Goal: Task Accomplishment & Management: Manage account settings

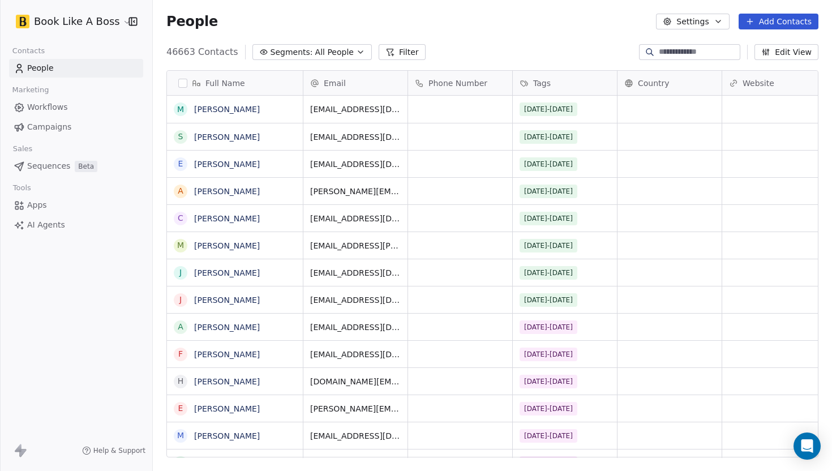
scroll to position [414, 679]
click at [775, 24] on button "Add Contacts" at bounding box center [778, 22] width 80 height 16
click at [750, 69] on span "Import from CSV" at bounding box center [776, 64] width 66 height 12
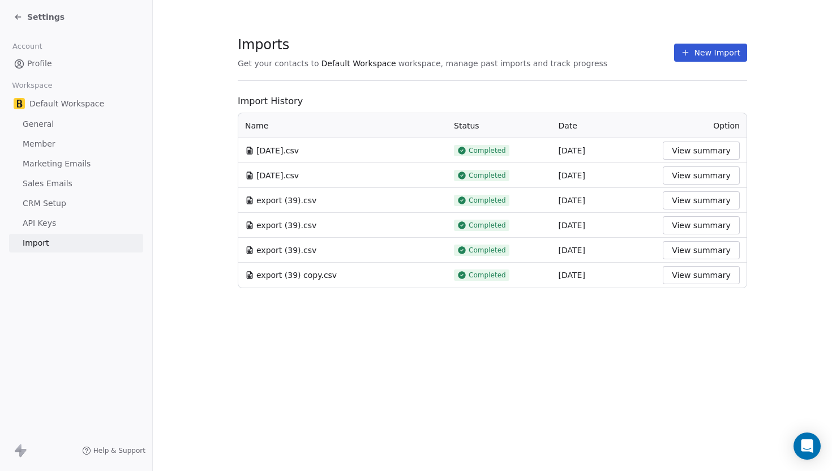
click at [692, 60] on button "New Import" at bounding box center [710, 53] width 73 height 18
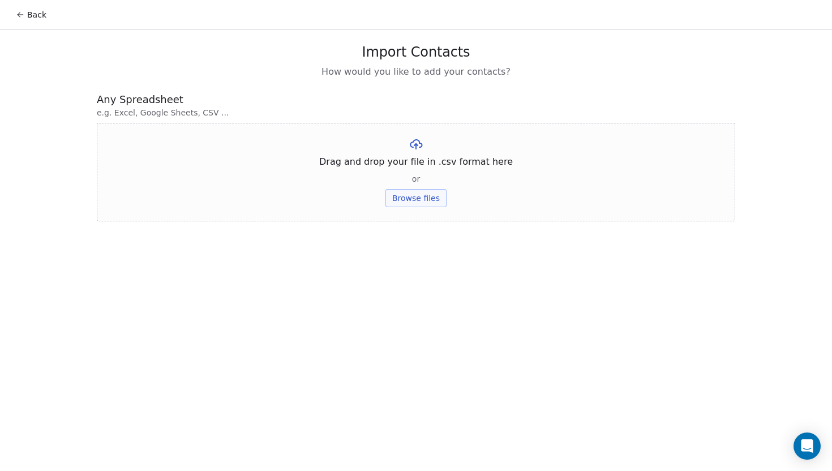
click at [437, 199] on button "Browse files" at bounding box center [415, 198] width 61 height 18
click at [415, 172] on button "Upload" at bounding box center [415, 166] width 41 height 18
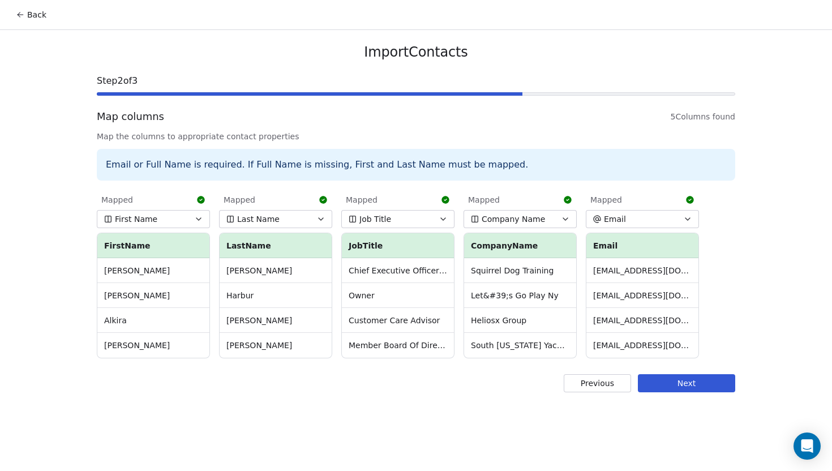
click at [595, 385] on button "Previous" at bounding box center [597, 383] width 67 height 18
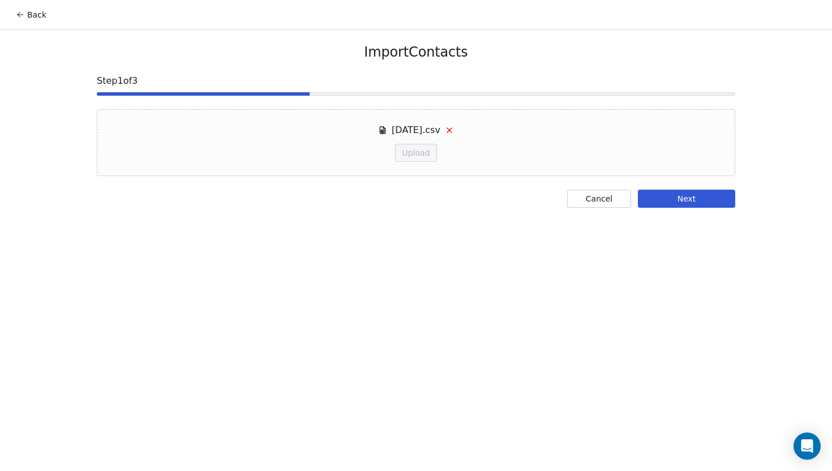
click at [449, 128] on icon at bounding box center [449, 130] width 5 height 5
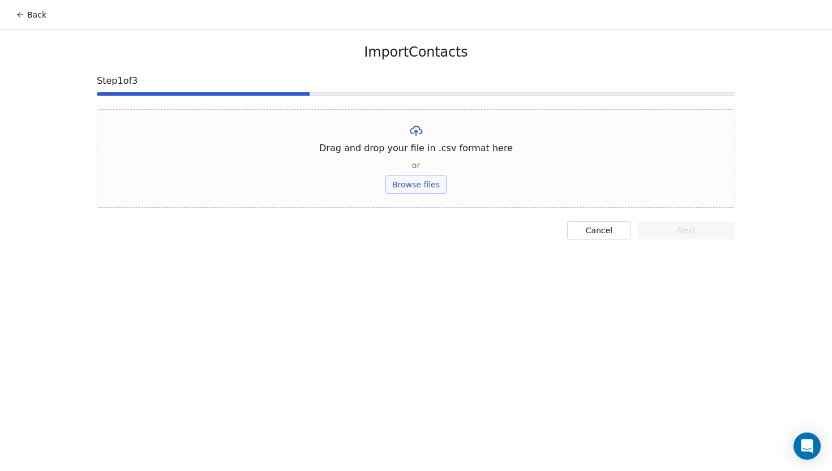
click at [426, 188] on button "Browse files" at bounding box center [415, 184] width 61 height 18
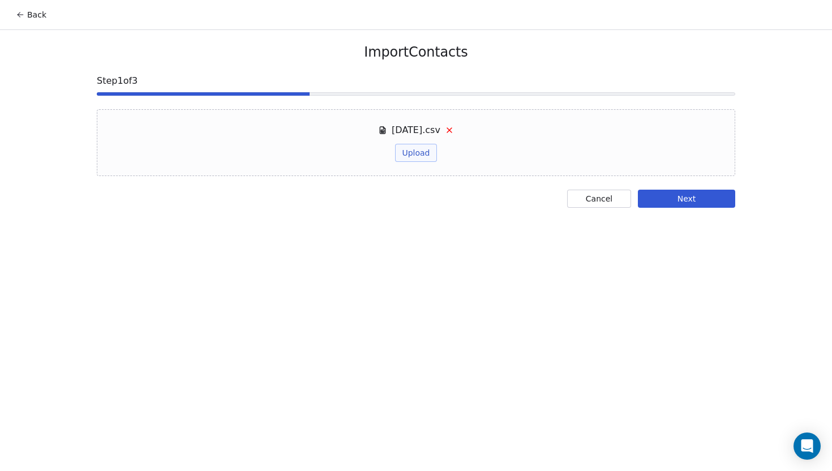
click at [417, 149] on button "Upload" at bounding box center [415, 153] width 41 height 18
click at [704, 197] on button "Next" at bounding box center [686, 199] width 97 height 18
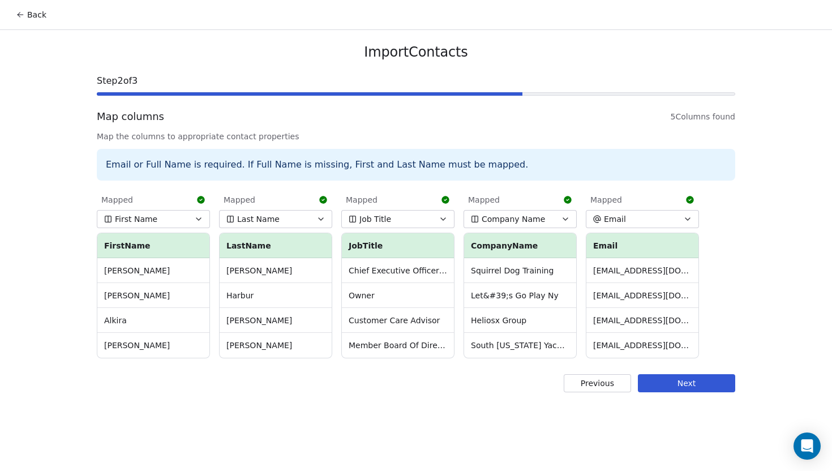
click at [676, 382] on button "Next" at bounding box center [686, 383] width 97 height 18
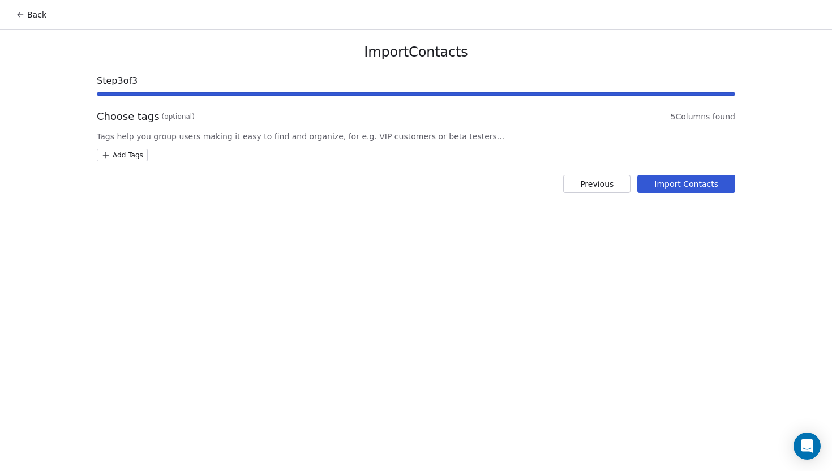
click at [123, 154] on html "Back Import Contacts Step 3 of 3 Choose tags (optional) 5 Columns found Tags he…" at bounding box center [416, 235] width 832 height 471
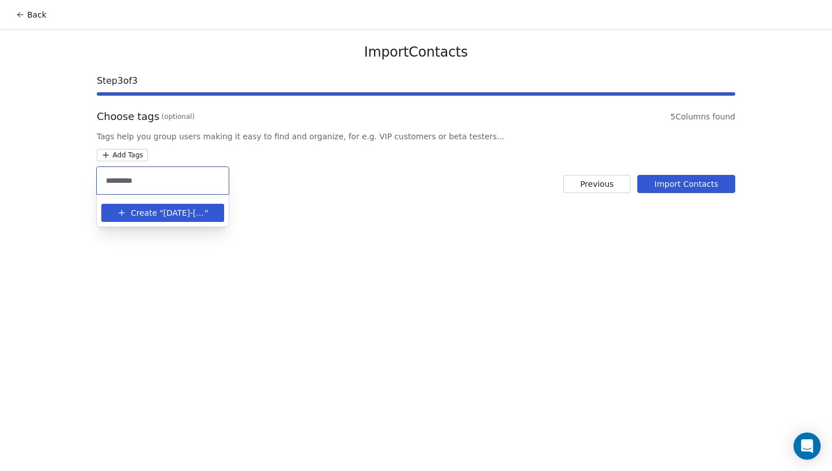
type input "*********"
click at [143, 210] on span "Create "" at bounding box center [147, 213] width 32 height 12
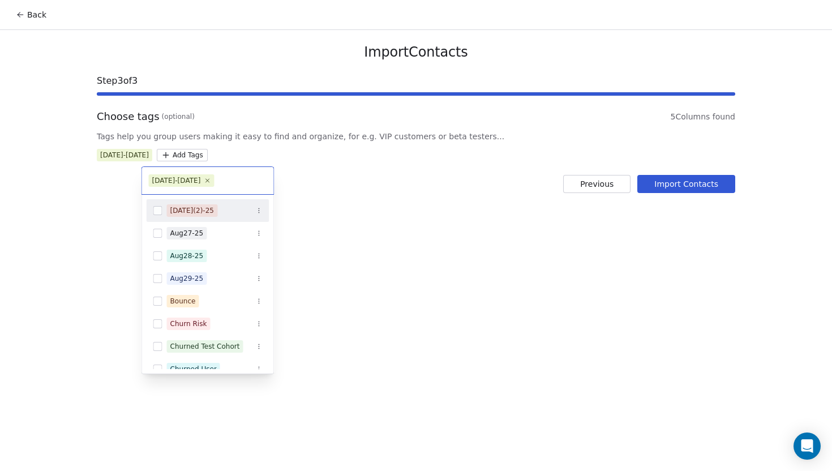
click at [455, 221] on html "Back Import Contacts Step 3 of 3 Choose tags (optional) 5 Columns found Tags he…" at bounding box center [416, 235] width 832 height 471
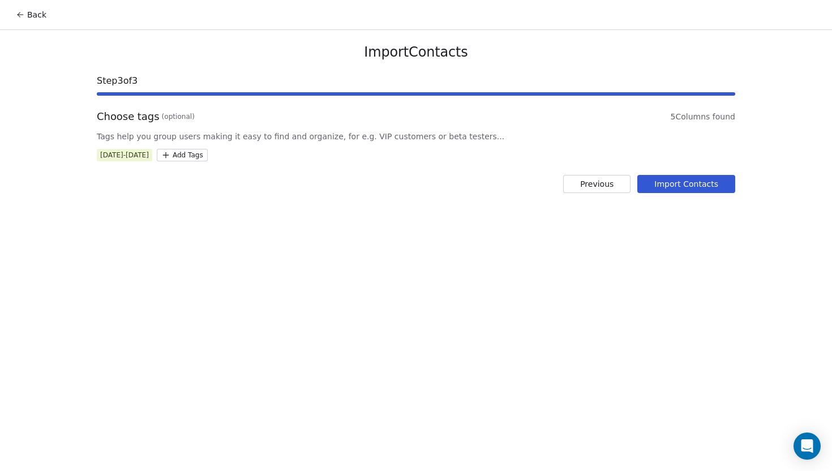
click at [688, 191] on button "Import Contacts" at bounding box center [686, 184] width 98 height 18
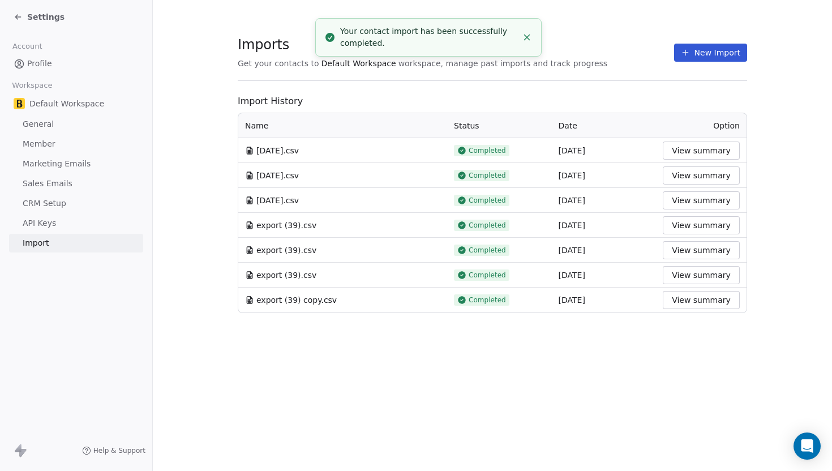
click at [22, 19] on icon at bounding box center [18, 16] width 9 height 9
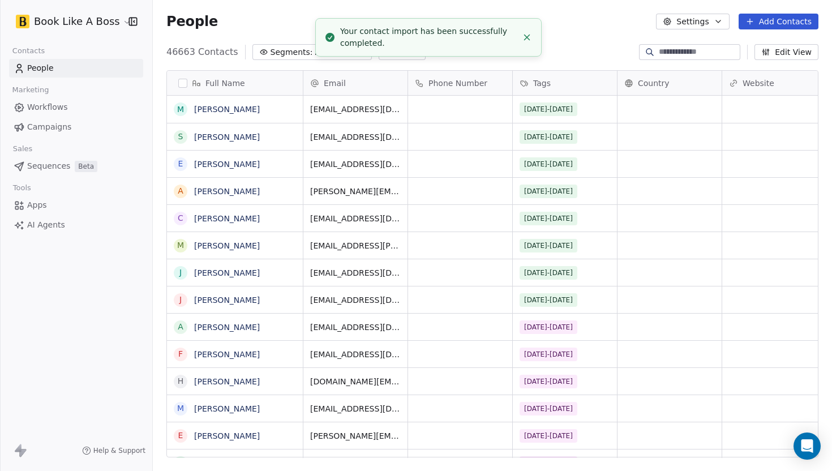
scroll to position [414, 679]
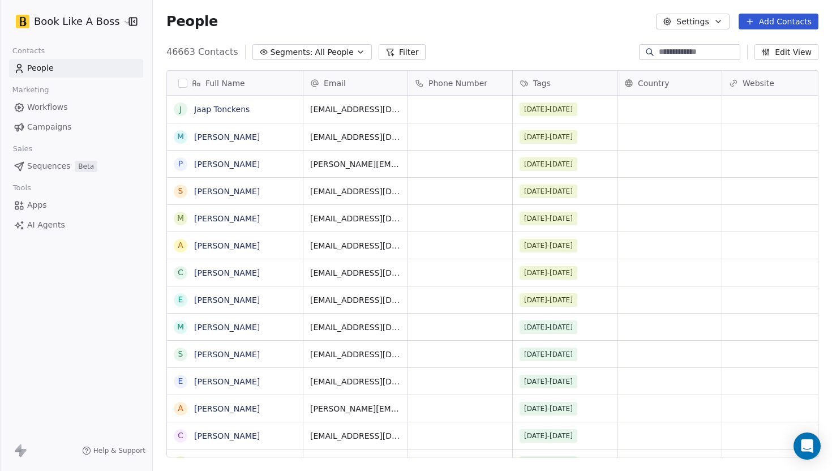
click at [774, 20] on button "Add Contacts" at bounding box center [778, 22] width 80 height 16
click at [765, 41] on span "Create new contact" at bounding box center [782, 46] width 78 height 12
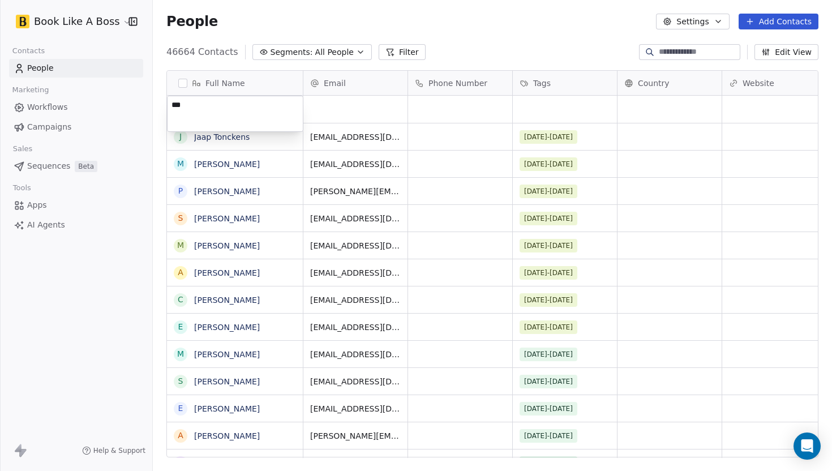
type textarea "****"
click at [325, 113] on div "grid" at bounding box center [355, 109] width 104 height 27
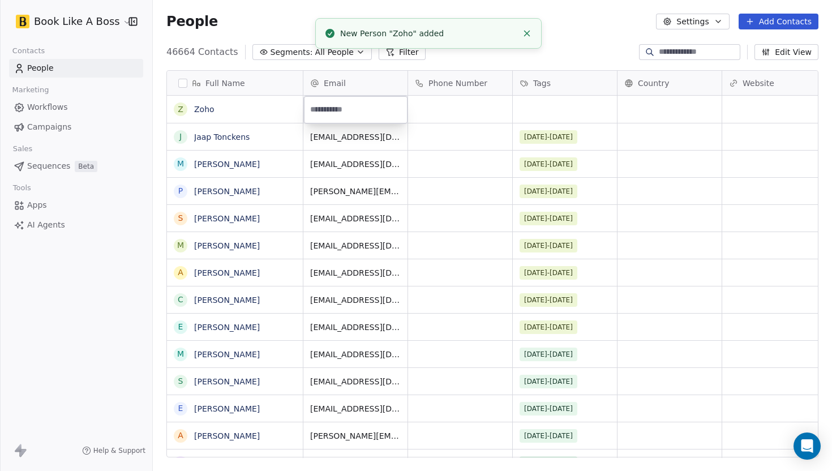
type input "**********"
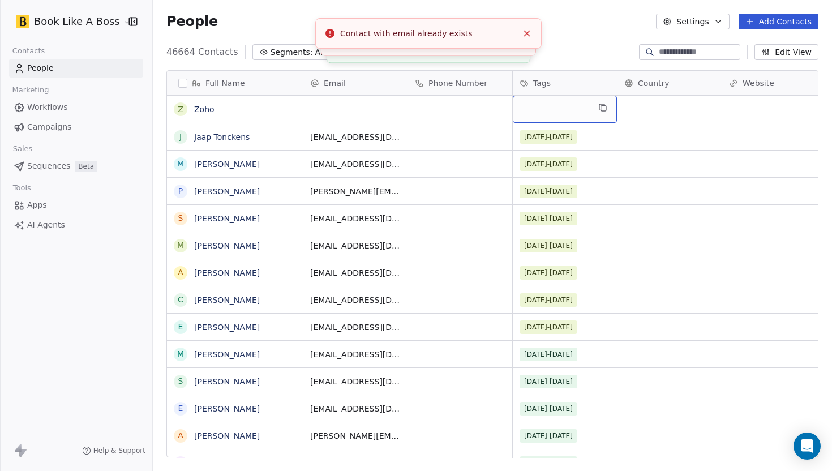
click at [541, 113] on div "grid" at bounding box center [565, 109] width 104 height 27
click at [246, 121] on html "Book Like A Boss Contacts People Marketing Workflows Campaigns Sales Sequences …" at bounding box center [416, 235] width 832 height 471
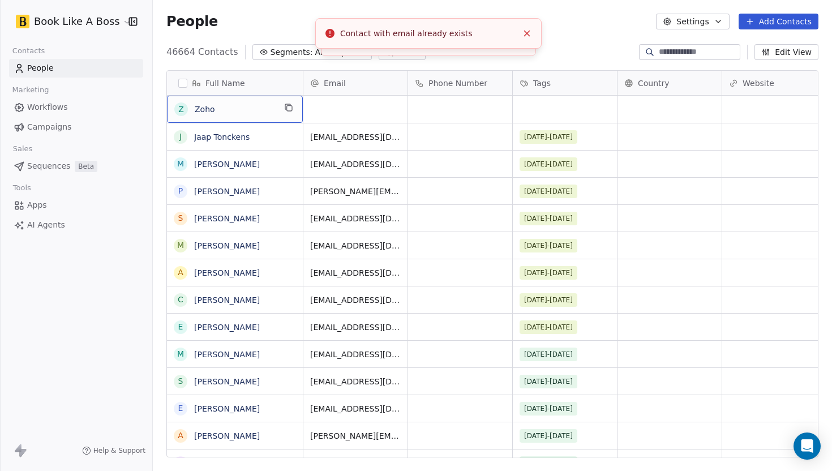
click at [245, 117] on div "Z Zoho" at bounding box center [235, 109] width 136 height 27
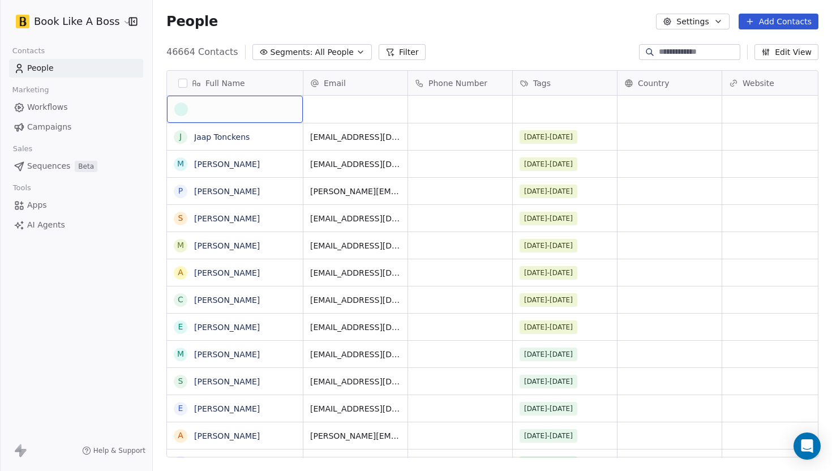
click at [251, 109] on div "grid" at bounding box center [234, 109] width 121 height 14
click at [251, 109] on textarea at bounding box center [234, 113] width 135 height 35
click at [350, 104] on html "Book Like A Boss Contacts People Marketing Workflows Campaigns Sales Sequences …" at bounding box center [416, 235] width 832 height 471
type textarea "****"
click at [437, 58] on html "Book Like A Boss Contacts People Marketing Workflows Campaigns Sales Sequences …" at bounding box center [416, 235] width 832 height 471
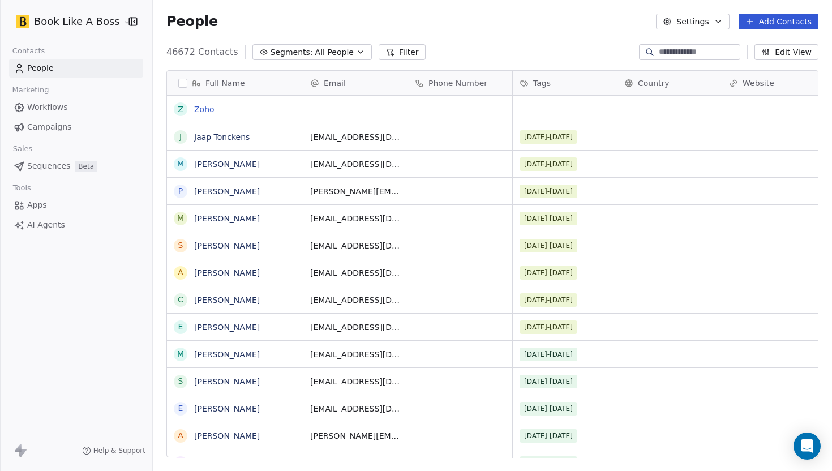
click at [208, 109] on link "Zoho" at bounding box center [204, 109] width 20 height 9
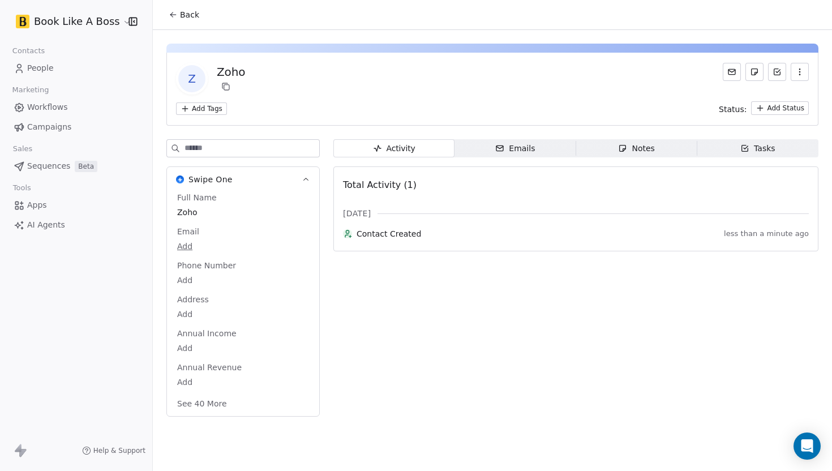
click at [796, 77] on button "button" at bounding box center [799, 72] width 18 height 18
click at [779, 92] on div "Delete" at bounding box center [784, 97] width 76 height 18
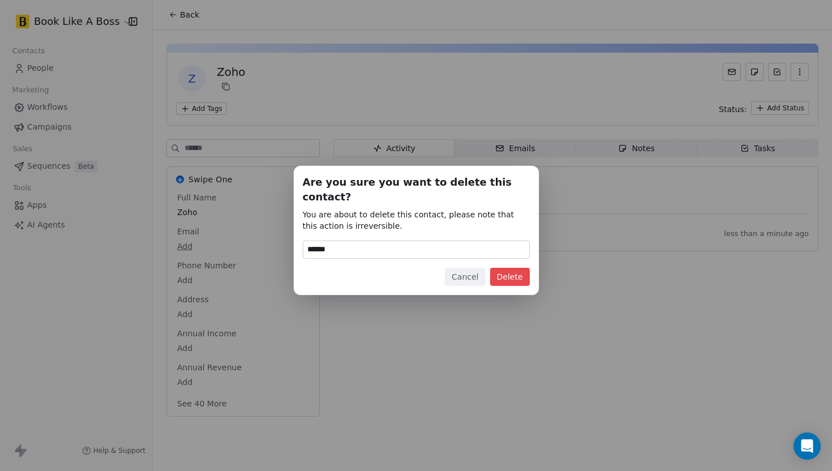
type input "******"
click at [513, 268] on button "Delete" at bounding box center [510, 277] width 40 height 18
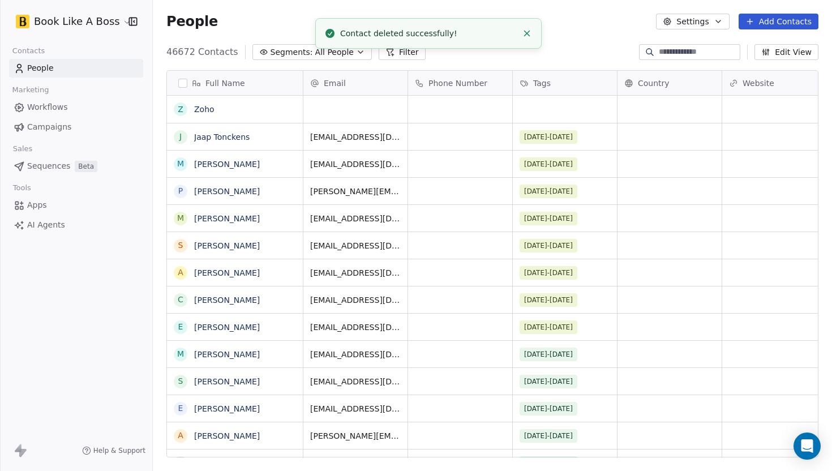
scroll to position [414, 679]
click at [92, 74] on link "People" at bounding box center [76, 68] width 134 height 19
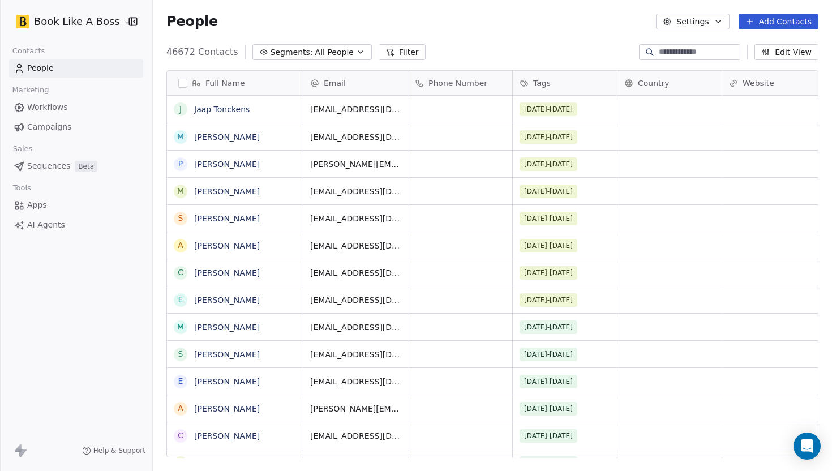
click at [697, 53] on input at bounding box center [698, 51] width 79 height 11
paste input "**********"
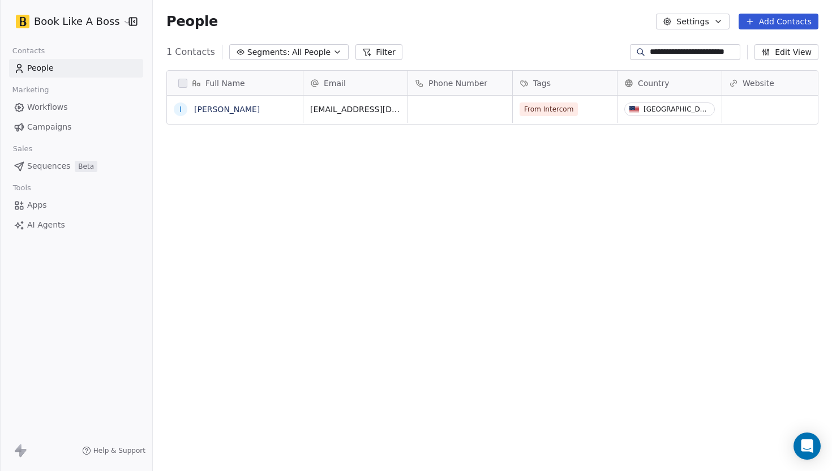
type input "**********"
click at [586, 113] on div "From Intercom" at bounding box center [554, 109] width 69 height 14
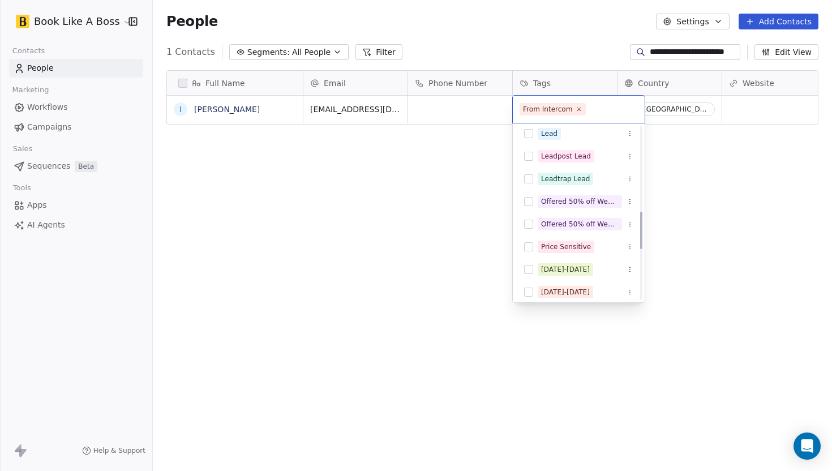
scroll to position [391, 0]
click at [528, 269] on button "Suggestions" at bounding box center [528, 268] width 9 height 9
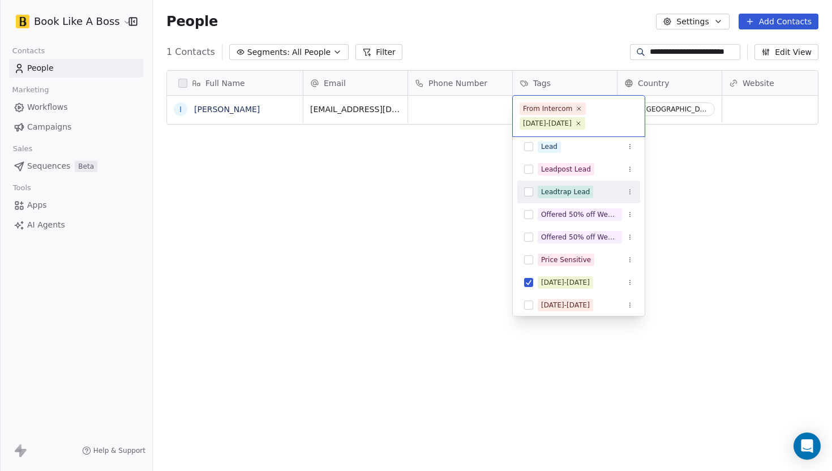
click at [681, 180] on html "**********" at bounding box center [416, 235] width 832 height 471
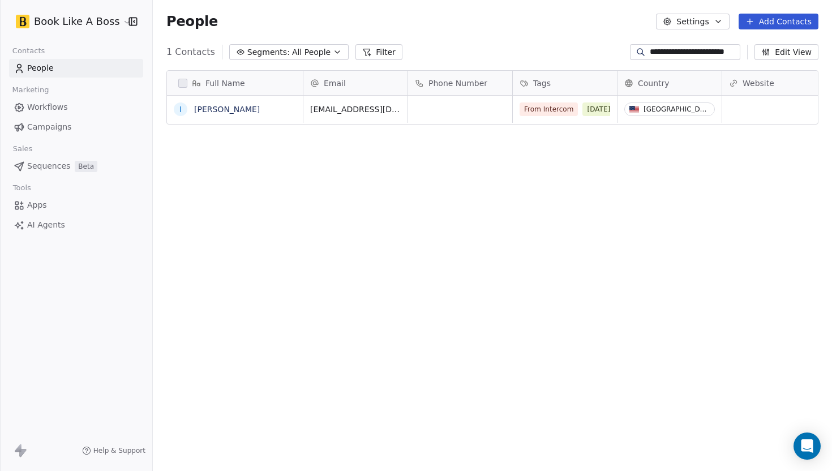
click at [64, 168] on span "Sequences" at bounding box center [48, 166] width 43 height 12
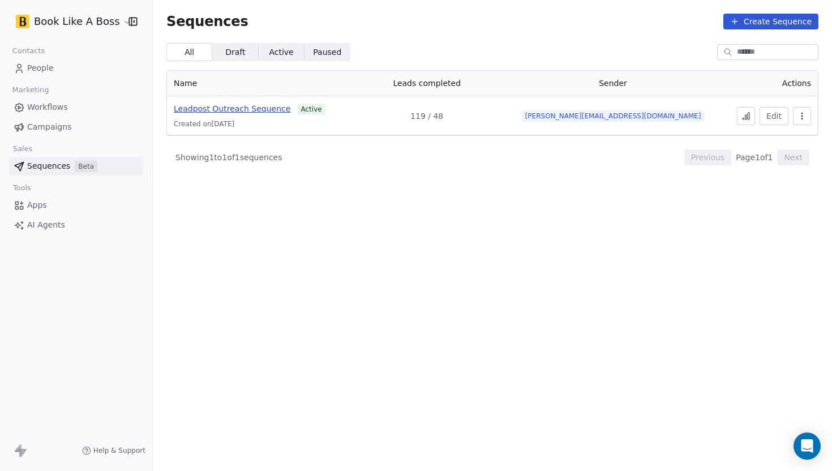
click at [256, 110] on span "Leadpost Outreach Sequence" at bounding box center [232, 108] width 117 height 9
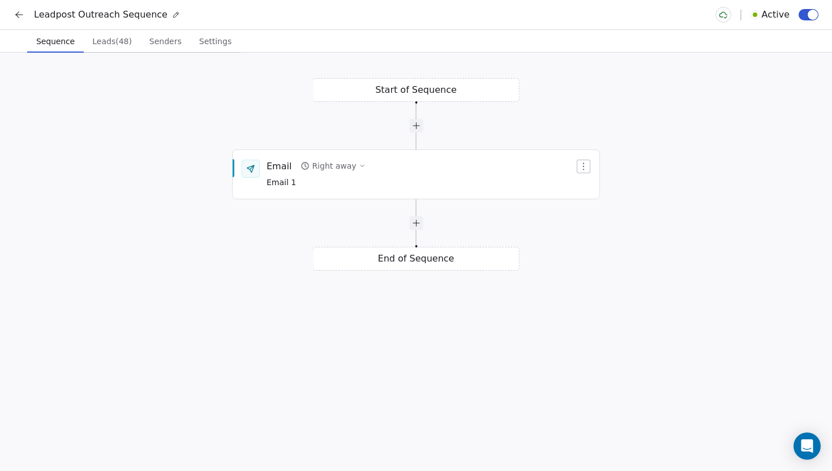
click at [119, 48] on span "Leads (48)" at bounding box center [112, 41] width 49 height 16
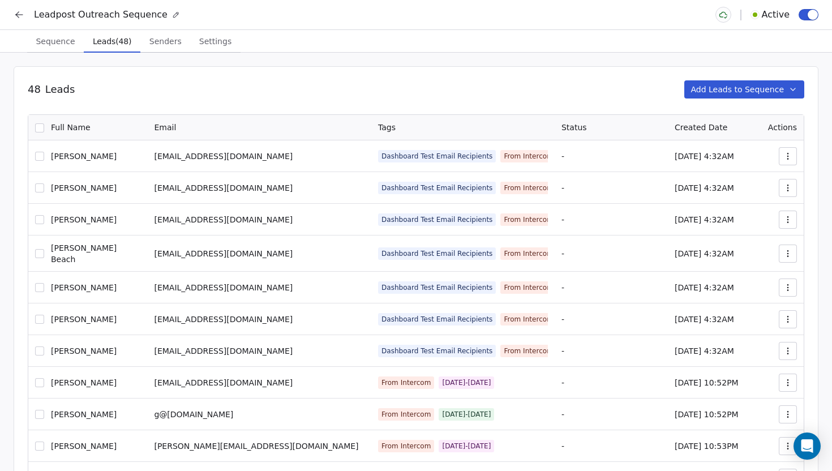
click at [750, 91] on button "Add Leads to Sequence" at bounding box center [744, 89] width 121 height 18
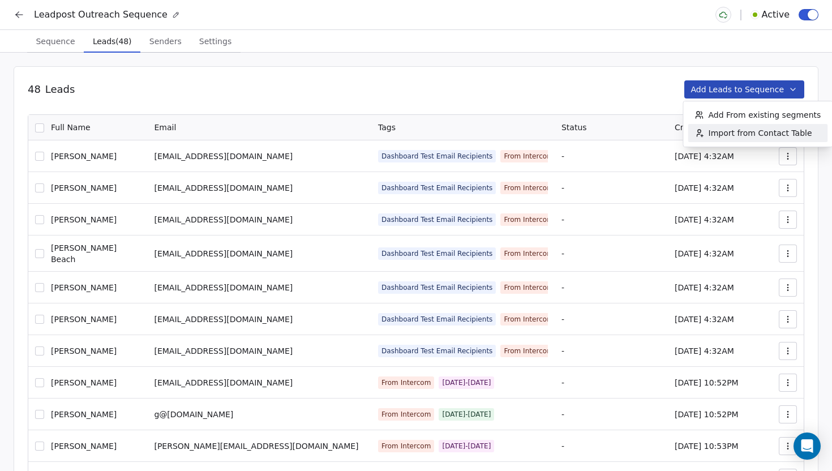
click at [740, 135] on span "Import from Contact Table" at bounding box center [760, 132] width 104 height 11
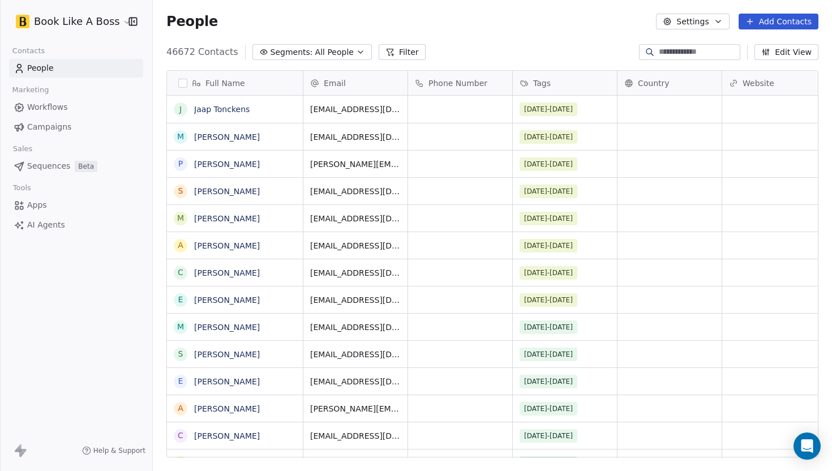
scroll to position [414, 679]
click at [394, 48] on button "Filter" at bounding box center [402, 52] width 47 height 16
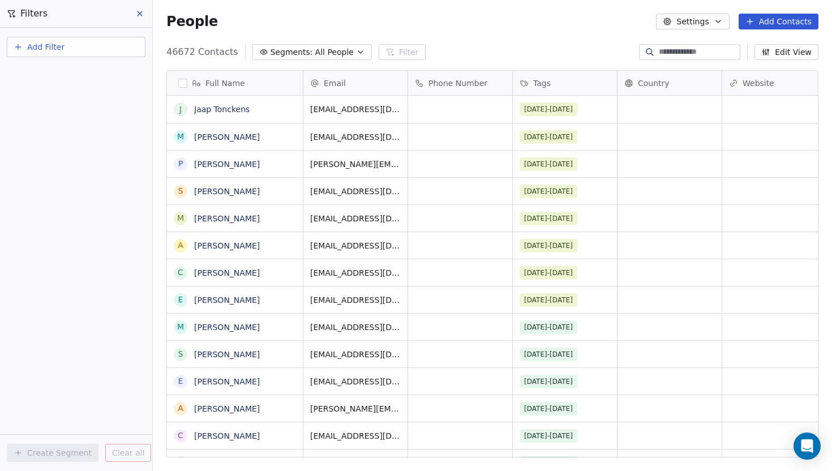
click at [99, 44] on button "Add Filter" at bounding box center [76, 47] width 139 height 20
click at [81, 76] on span "Contact properties" at bounding box center [56, 74] width 74 height 12
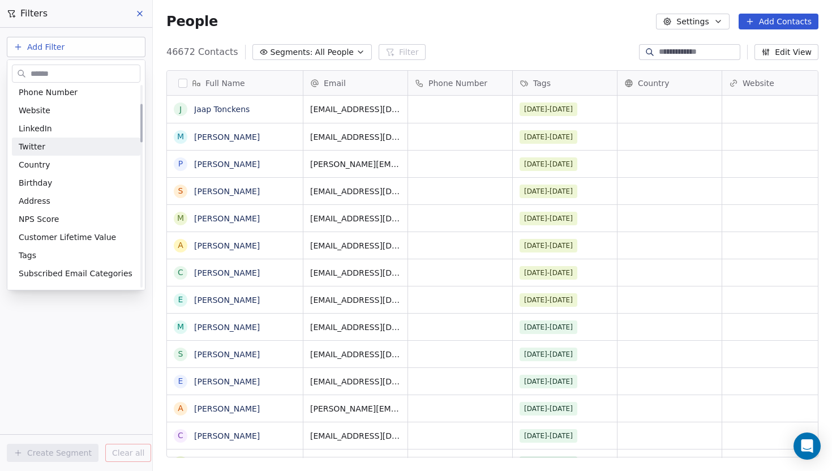
scroll to position [99, 0]
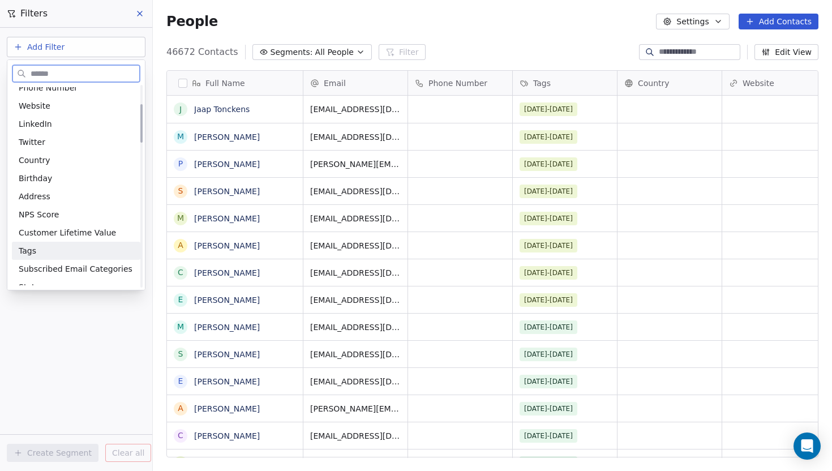
click at [33, 251] on span "Tags" at bounding box center [28, 250] width 18 height 11
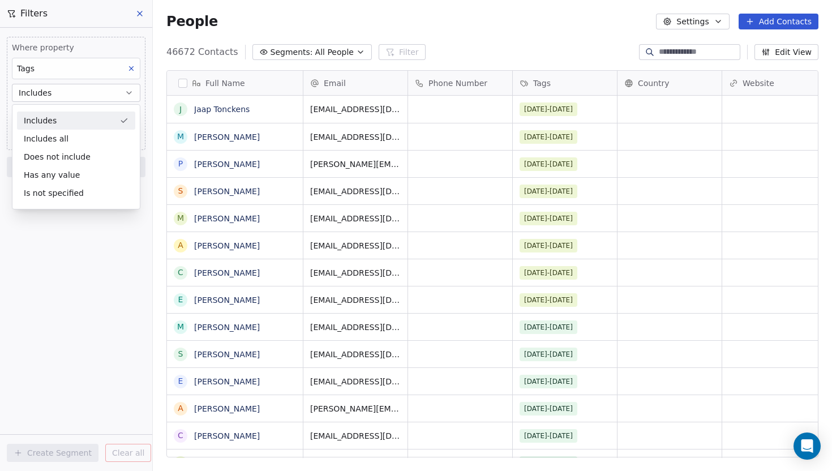
click at [71, 121] on div "Includes" at bounding box center [76, 120] width 118 height 18
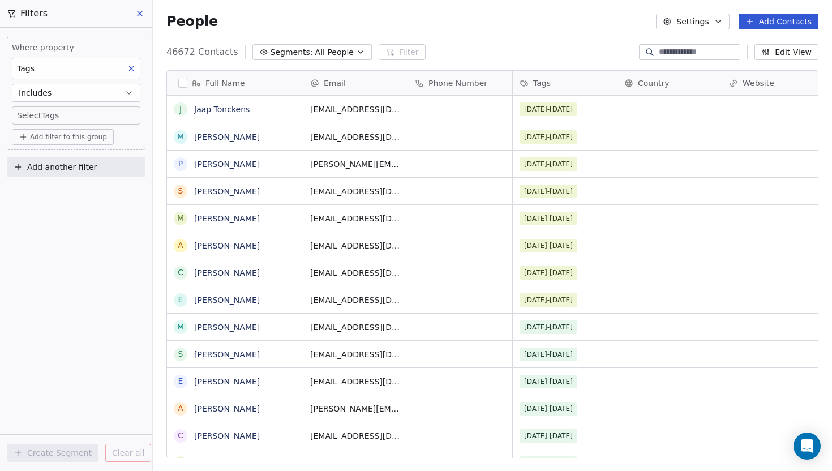
click at [71, 120] on body "Book Like A Boss Contacts People Marketing Workflows Campaigns Sales Sequences …" at bounding box center [416, 235] width 832 height 471
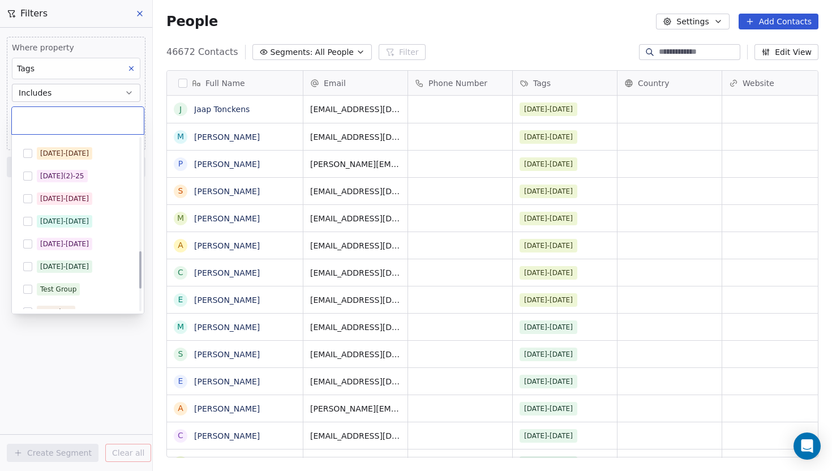
scroll to position [485, 0]
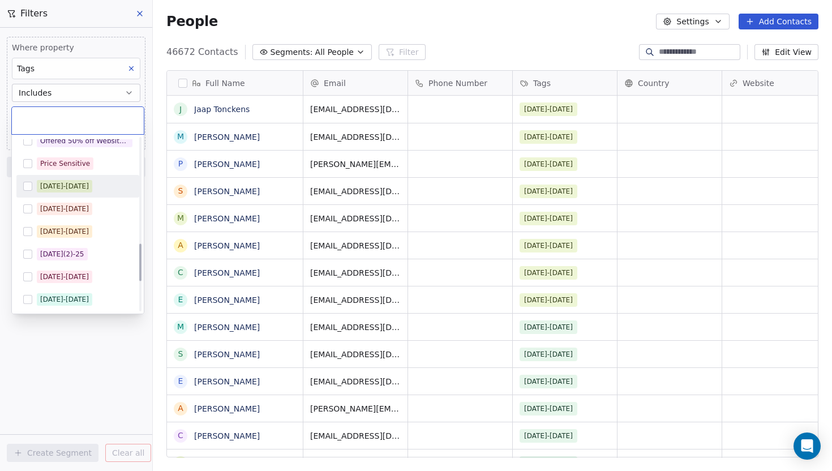
click at [28, 183] on button "Suggestions" at bounding box center [27, 186] width 9 height 9
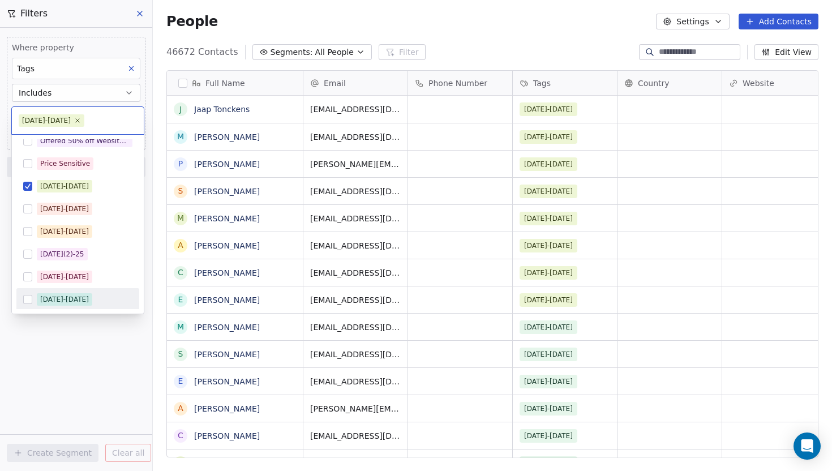
click at [36, 358] on html "Book Like A Boss Contacts People Marketing Workflows Campaigns Sales Sequences …" at bounding box center [416, 235] width 832 height 471
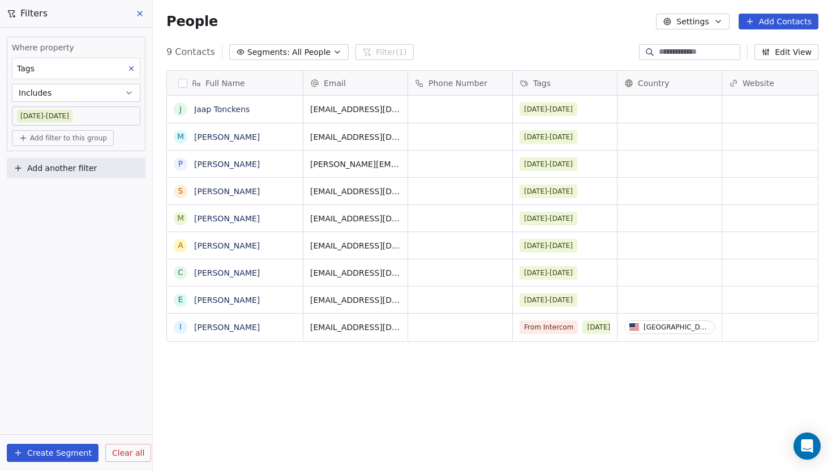
scroll to position [414, 679]
click at [182, 83] on button "button" at bounding box center [182, 83] width 9 height 9
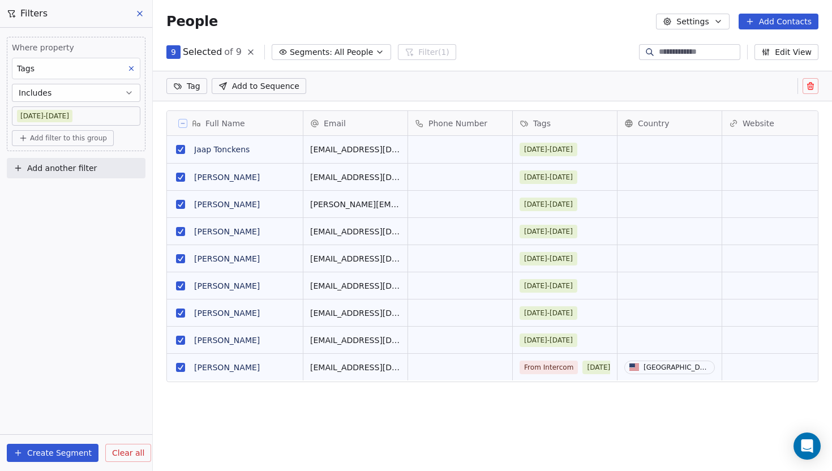
click at [266, 89] on span "Add to Sequence" at bounding box center [265, 85] width 67 height 11
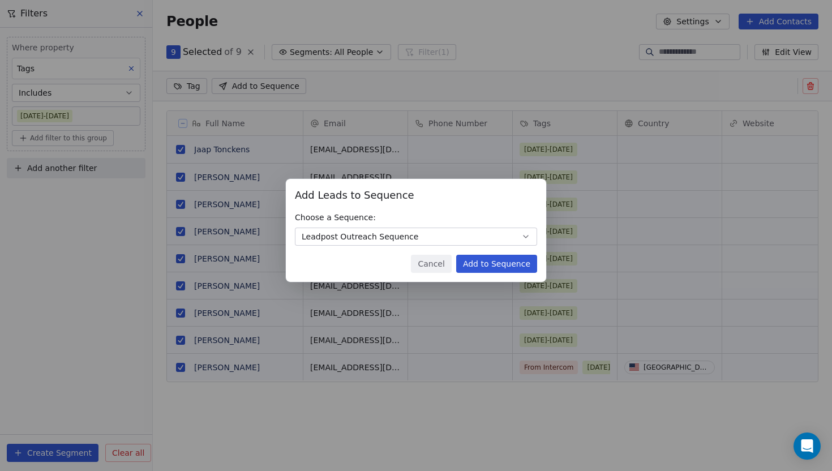
click at [508, 263] on button "Add to Sequence" at bounding box center [496, 264] width 81 height 18
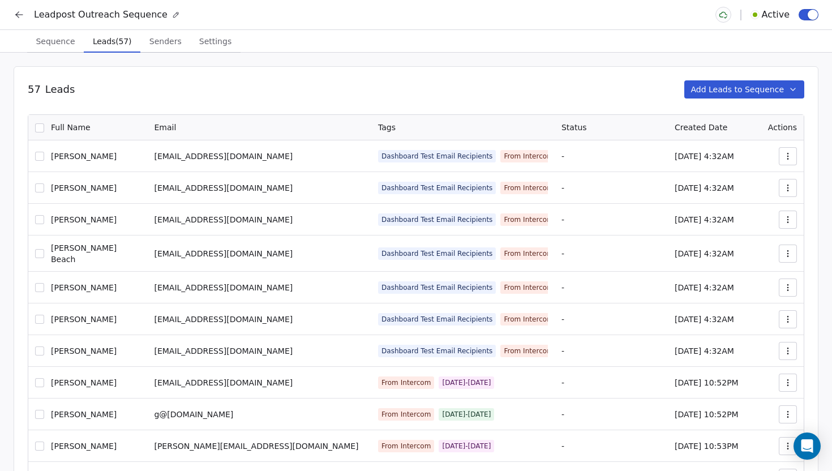
click at [22, 15] on icon at bounding box center [19, 14] width 11 height 11
